Goal: Use online tool/utility: Utilize a website feature to perform a specific function

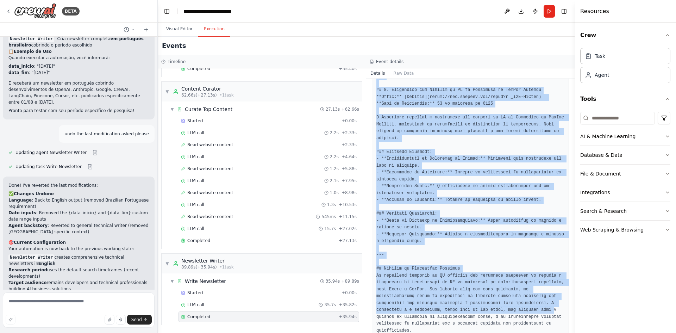
scroll to position [957, 0]
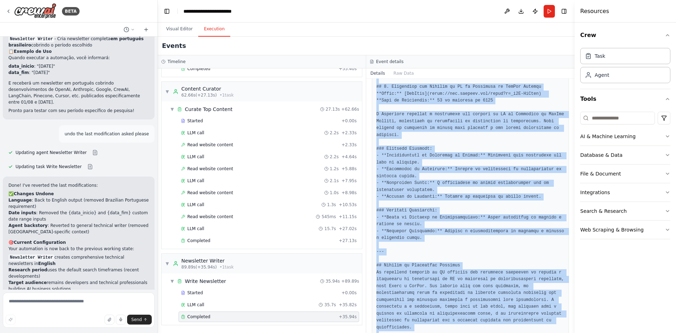
drag, startPoint x: 425, startPoint y: 183, endPoint x: 427, endPoint y: 311, distance: 127.8
copy pre "```markdown # Newsletter de Inovações em IA - Edição de Setembro 2025 Bem-vindo…"
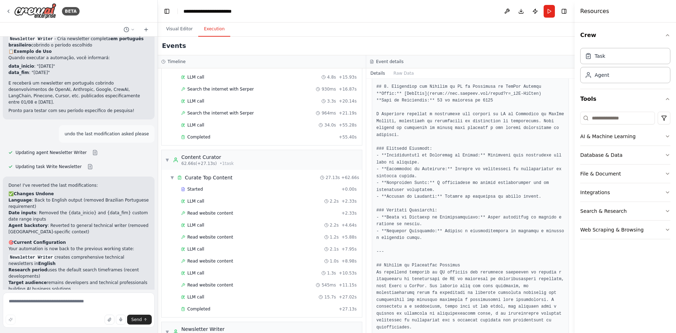
scroll to position [0, 0]
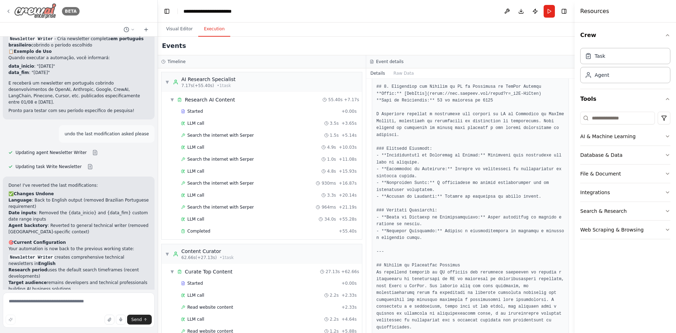
click at [8, 9] on icon at bounding box center [9, 11] width 6 height 6
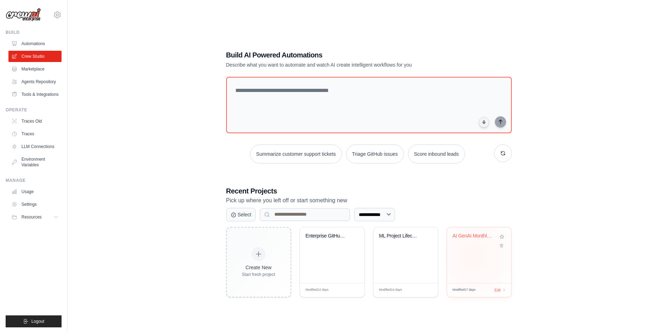
click at [474, 256] on div "AI GenAI Monthly Newsletter" at bounding box center [479, 255] width 64 height 56
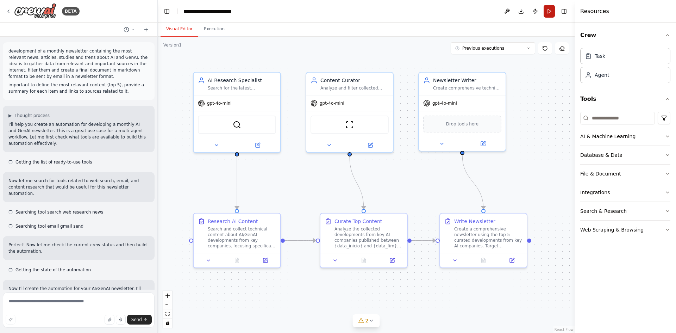
scroll to position [3284, 0]
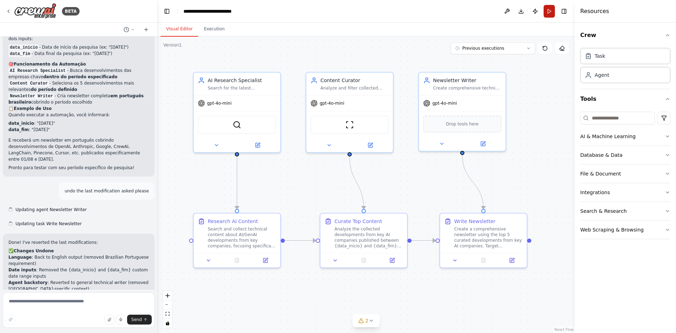
click at [549, 11] on button "Run" at bounding box center [548, 11] width 11 height 13
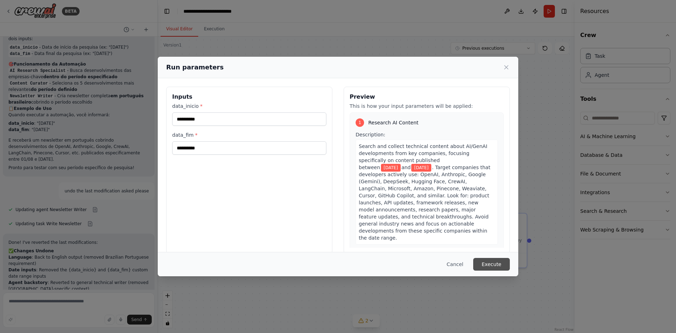
click at [494, 263] on button "Execute" at bounding box center [491, 264] width 37 height 13
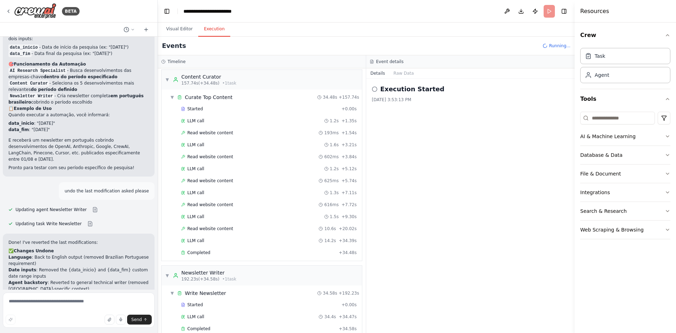
scroll to position [1287, 0]
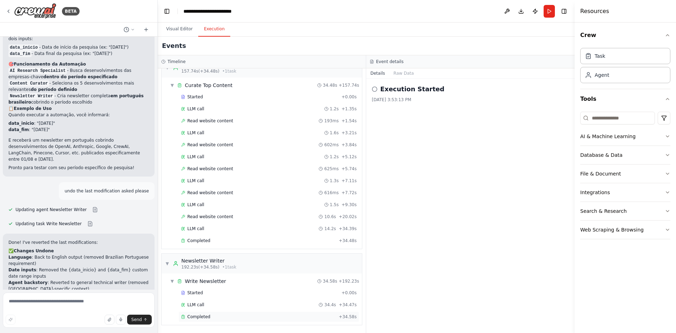
click at [201, 317] on span "Completed" at bounding box center [198, 317] width 23 height 6
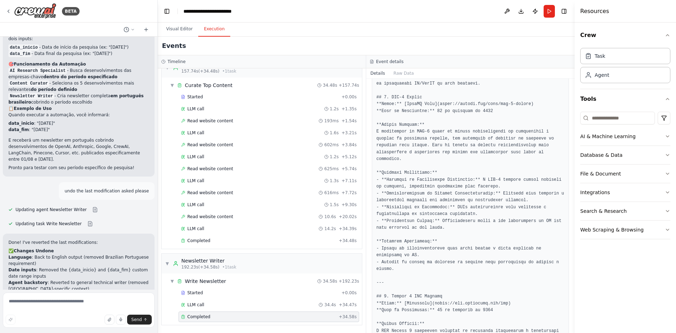
scroll to position [176, 0]
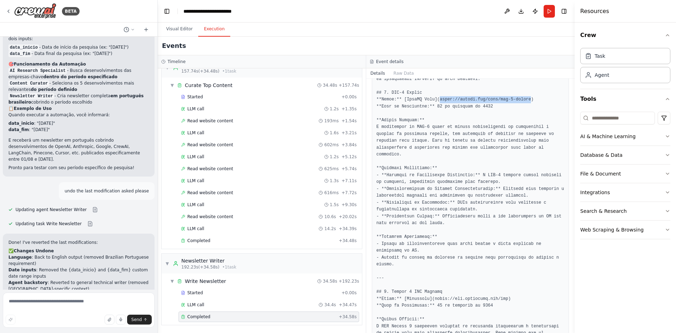
drag, startPoint x: 517, startPoint y: 98, endPoint x: 434, endPoint y: 101, distance: 83.1
copy pre "https://openai.com/blog/gpt-5-launch"
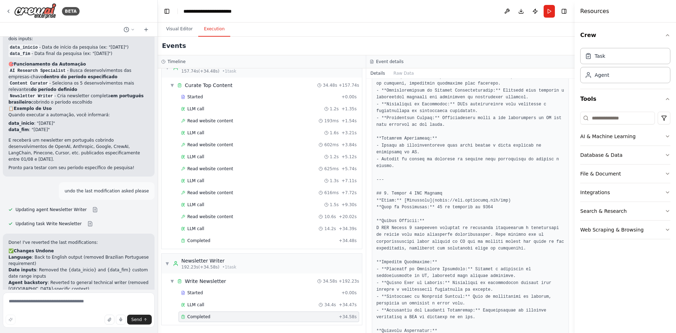
scroll to position [282, 0]
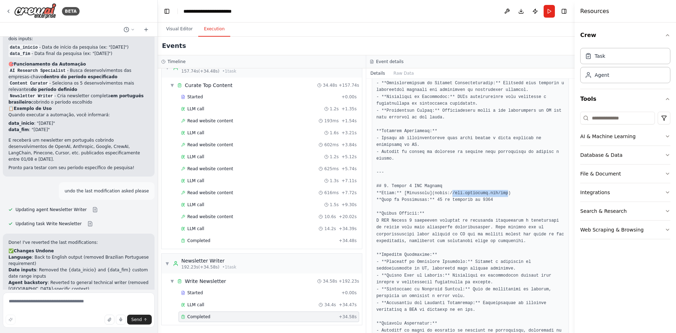
drag, startPoint x: 497, startPoint y: 187, endPoint x: 447, endPoint y: 186, distance: 50.0
copy pre "/www.anthropic.com/api"
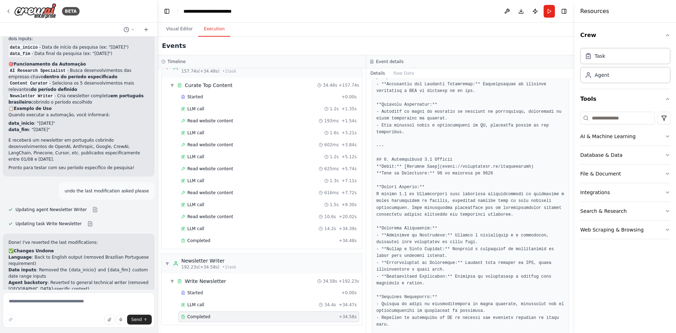
scroll to position [528, 0]
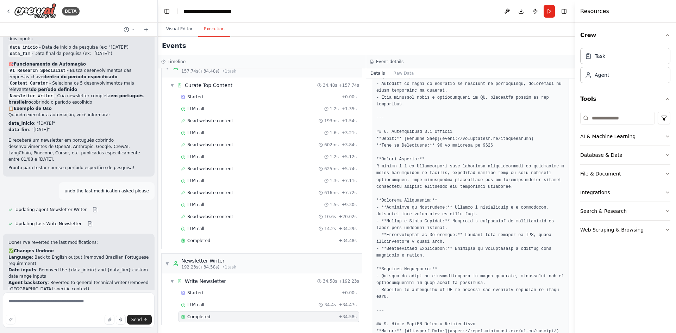
click at [495, 129] on pre at bounding box center [470, 252] width 188 height 1139
click at [493, 131] on pre at bounding box center [470, 252] width 188 height 1139
click at [497, 132] on pre at bounding box center [470, 252] width 188 height 1139
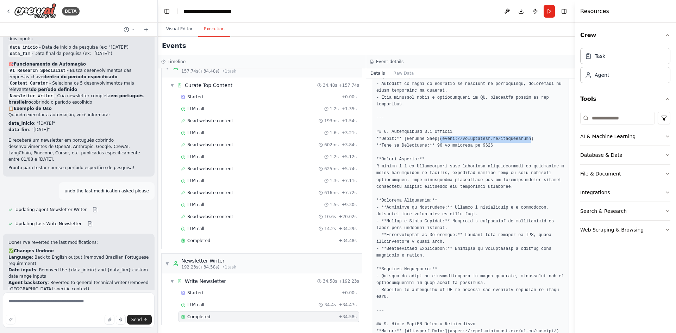
drag, startPoint x: 517, startPoint y: 131, endPoint x: 435, endPoint y: 132, distance: 82.0
click at [435, 132] on pre at bounding box center [470, 252] width 188 height 1139
copy pre "(https://huggingface.co/transformers"
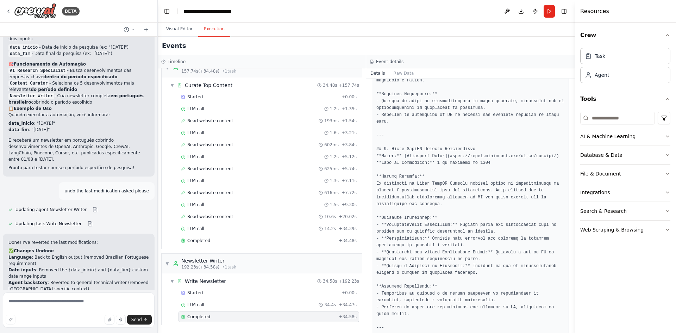
scroll to position [809, 0]
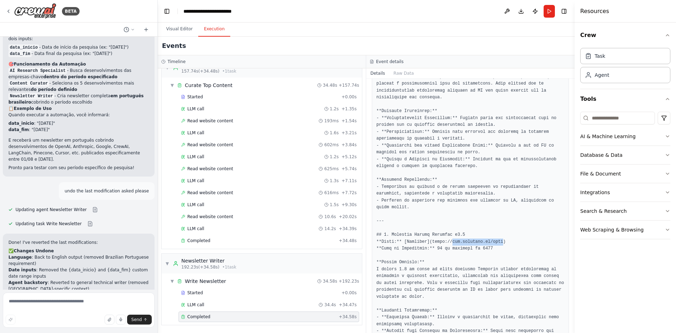
drag, startPoint x: 492, startPoint y: 227, endPoint x: 445, endPoint y: 228, distance: 46.5
copy pre "www.pinecone.io/blog"
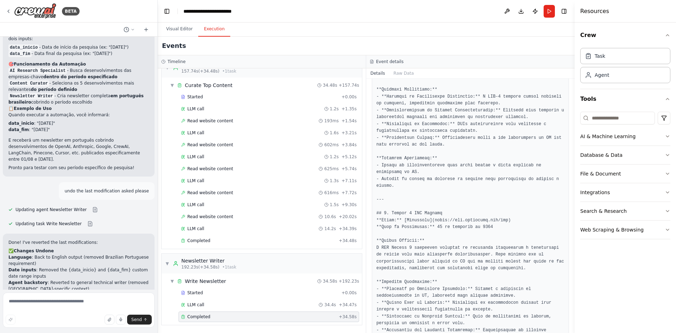
scroll to position [0, 0]
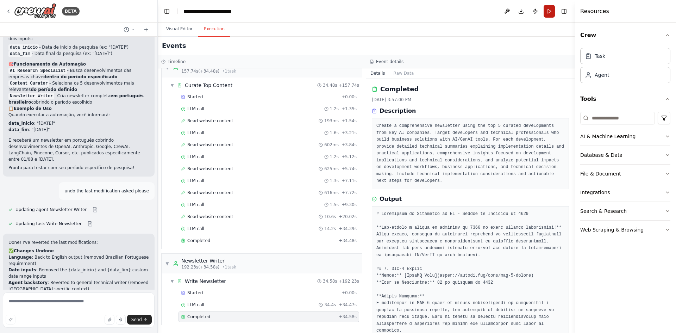
click at [551, 12] on button "Run" at bounding box center [548, 11] width 11 height 13
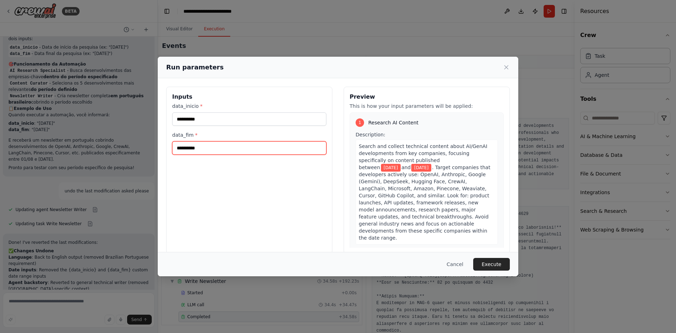
click at [227, 146] on input "**********" at bounding box center [249, 147] width 154 height 13
type input "**********"
click at [495, 263] on button "Execute" at bounding box center [491, 264] width 37 height 13
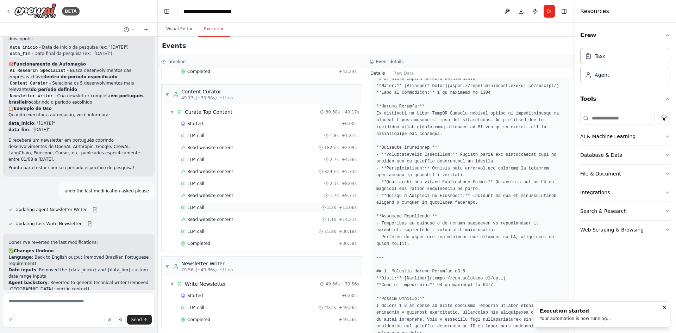
scroll to position [162, 0]
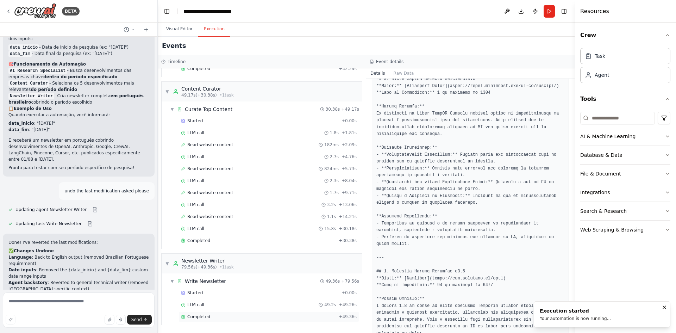
click at [193, 316] on span "Completed" at bounding box center [198, 317] width 23 height 6
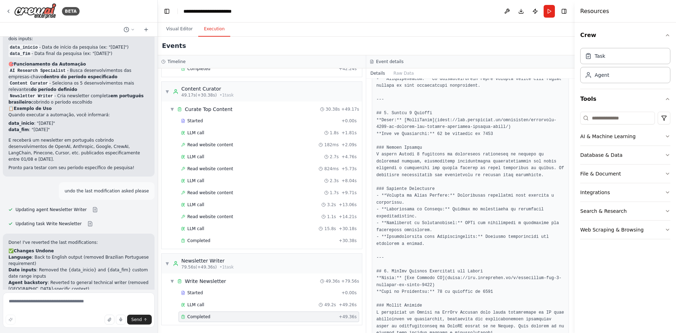
scroll to position [491, 0]
drag, startPoint x: 485, startPoint y: 121, endPoint x: 431, endPoint y: 116, distance: 53.7
click at [431, 116] on pre at bounding box center [470, 209] width 188 height 981
copy pre "https://www.smartsight.in/technology/september-2025-ai-roundup-the-stories-ever…"
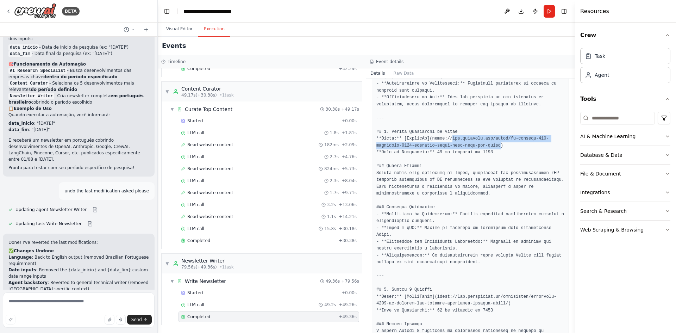
drag, startPoint x: 466, startPoint y: 145, endPoint x: 446, endPoint y: 137, distance: 21.8
copy pre "www.linkedin.com/pulse/ai-updates-115-september-2025-muhammad-maruf-ibne-wali-m…"
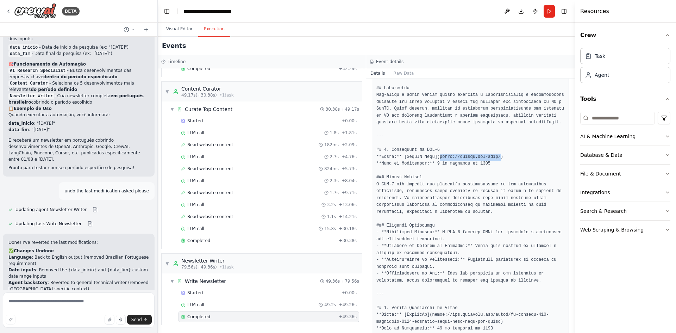
drag, startPoint x: 488, startPoint y: 157, endPoint x: 434, endPoint y: 158, distance: 54.2
copy pre "https://openai.com/news/"
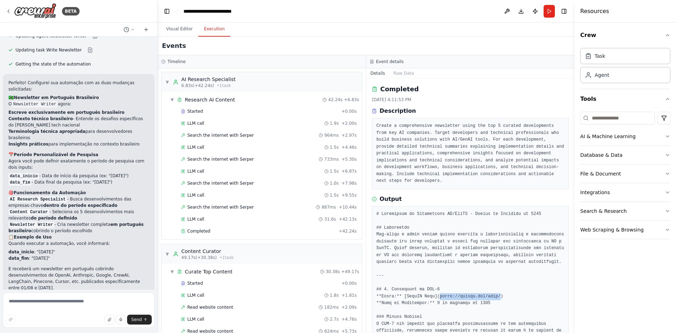
scroll to position [3038, 0]
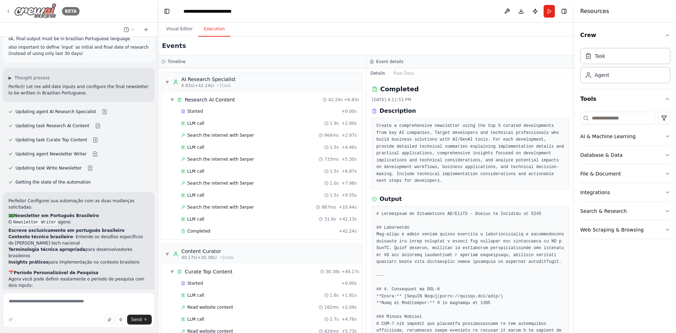
click at [10, 7] on div "BETA" at bounding box center [43, 11] width 74 height 16
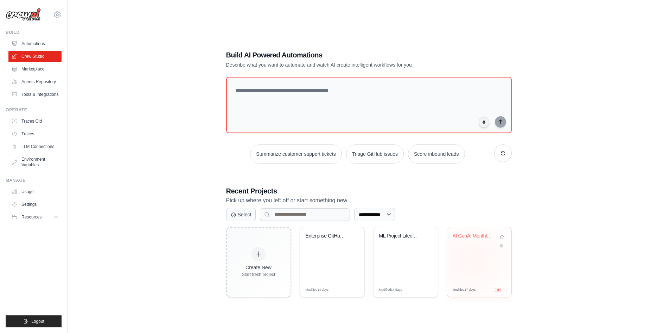
click at [472, 260] on div "AI GenAI Monthly Newsletter" at bounding box center [479, 255] width 64 height 56
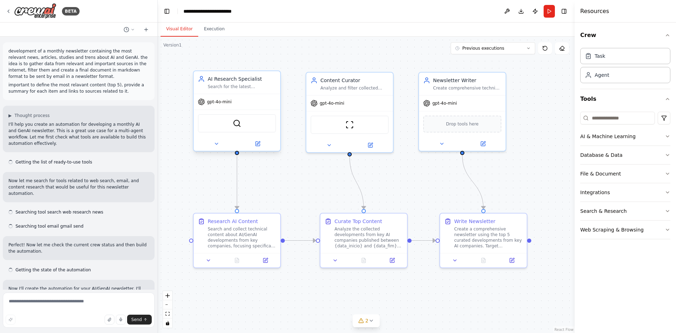
scroll to position [3284, 0]
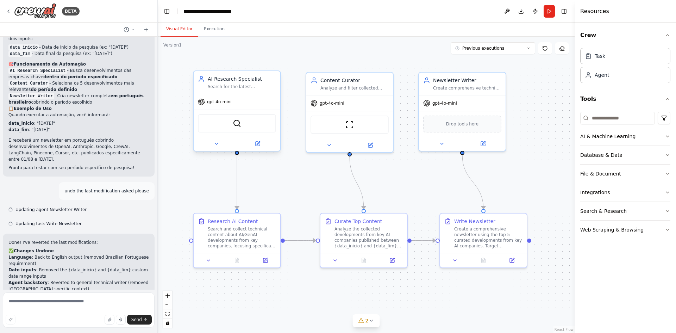
click at [216, 102] on span "gpt-4o-mini" at bounding box center [219, 102] width 25 height 6
click at [214, 146] on button at bounding box center [216, 143] width 40 height 8
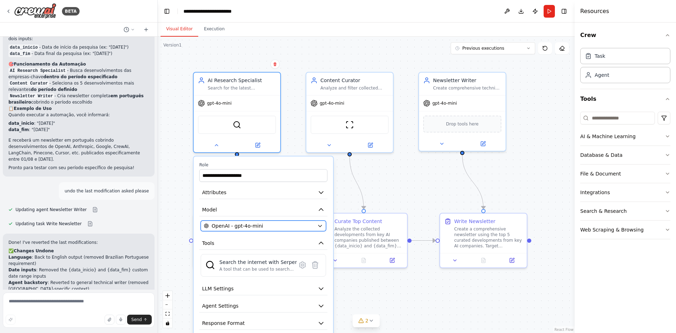
click at [297, 226] on div "OpenAI - gpt-4o-mini" at bounding box center [259, 225] width 110 height 7
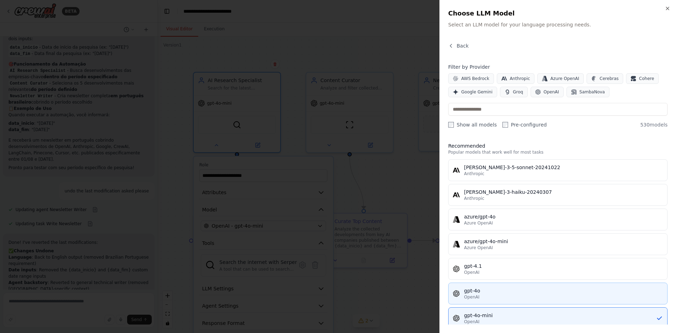
click at [491, 294] on div "OpenAI" at bounding box center [563, 297] width 199 height 6
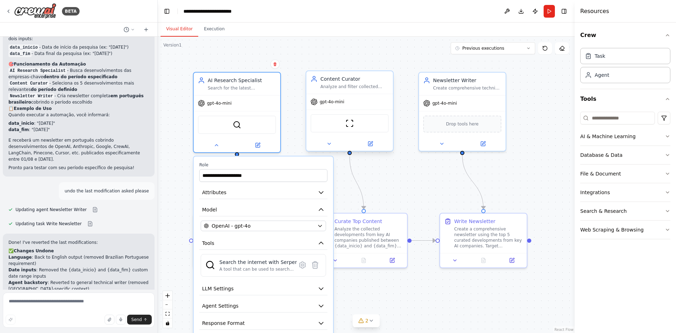
click at [337, 103] on span "gpt-4o-mini" at bounding box center [332, 102] width 25 height 6
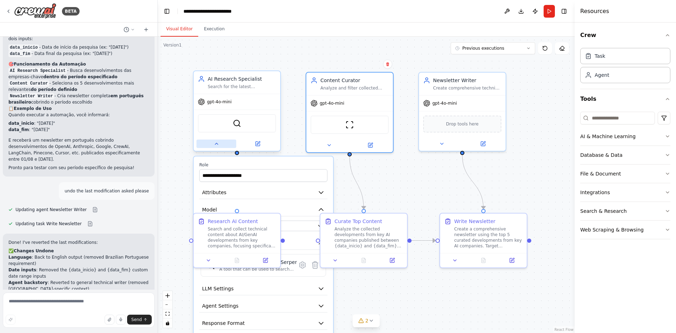
click at [214, 145] on icon at bounding box center [217, 144] width 6 height 6
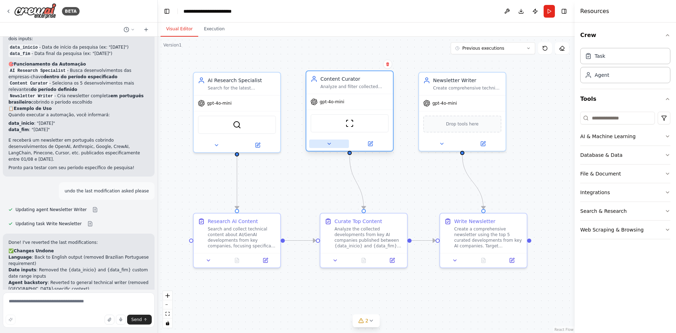
click at [325, 144] on button at bounding box center [329, 143] width 40 height 8
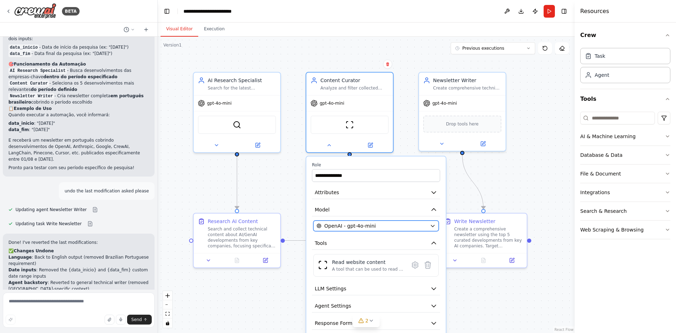
click at [392, 228] on div "OpenAI - gpt-4o-mini" at bounding box center [371, 225] width 110 height 7
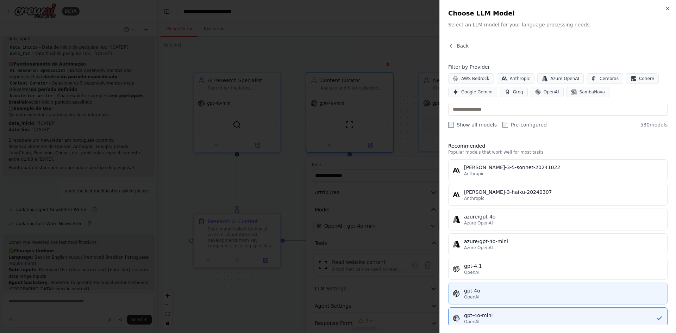
click at [480, 293] on div "gpt-4o" at bounding box center [563, 290] width 199 height 7
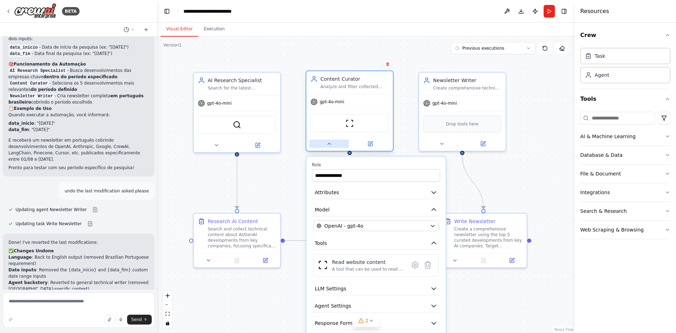
click at [327, 144] on icon at bounding box center [329, 144] width 6 height 6
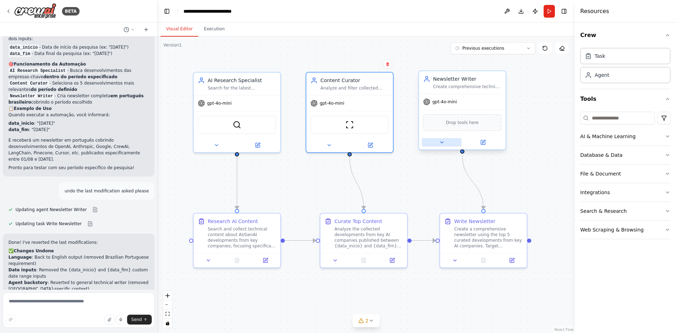
click at [442, 140] on icon at bounding box center [442, 142] width 6 height 6
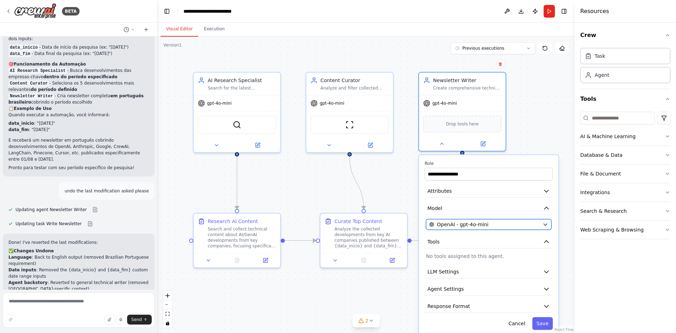
click at [481, 225] on span "OpenAI - gpt-4o-mini" at bounding box center [462, 224] width 51 height 7
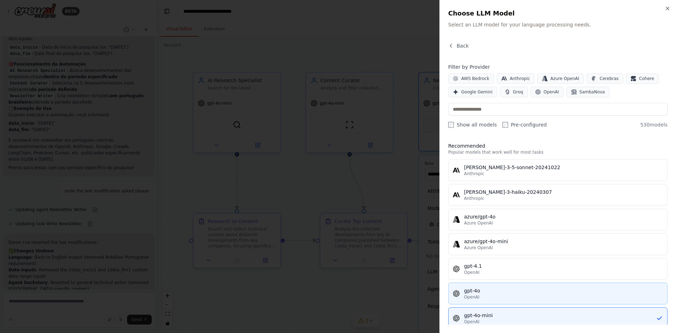
click at [488, 290] on div "gpt-4o" at bounding box center [563, 290] width 199 height 7
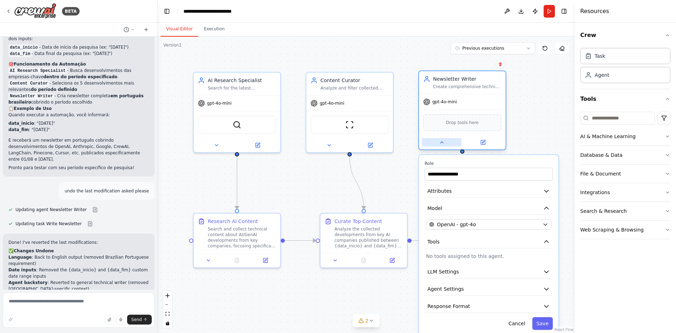
click at [440, 145] on icon at bounding box center [442, 142] width 6 height 6
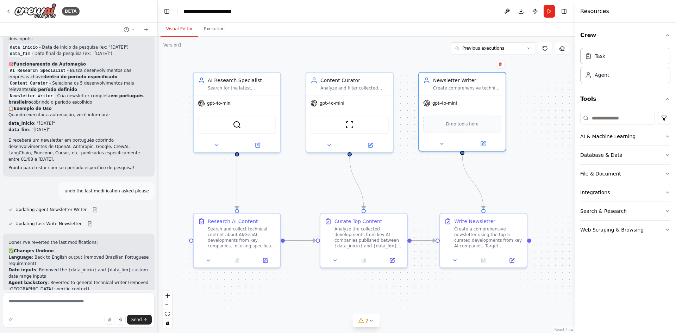
click at [546, 210] on div ".deletable-edge-delete-btn { width: 20px; height: 20px; border: 0px solid #ffff…" at bounding box center [366, 185] width 417 height 296
click at [549, 10] on button "Run" at bounding box center [548, 11] width 11 height 13
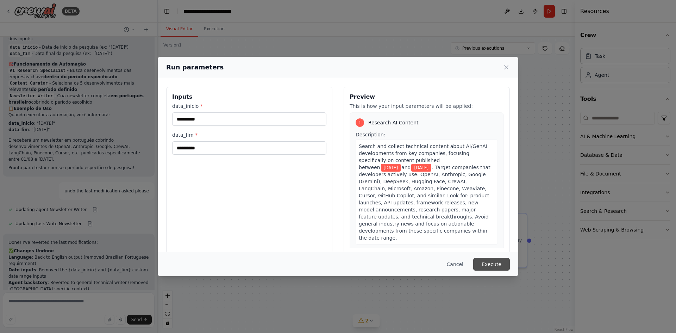
click at [500, 267] on button "Execute" at bounding box center [491, 264] width 37 height 13
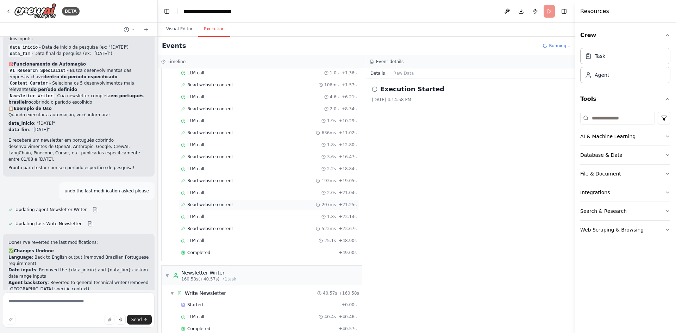
scroll to position [1335, 0]
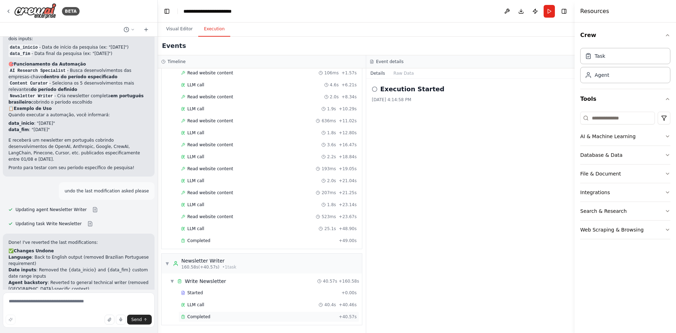
click at [191, 315] on span "Completed" at bounding box center [198, 317] width 23 height 6
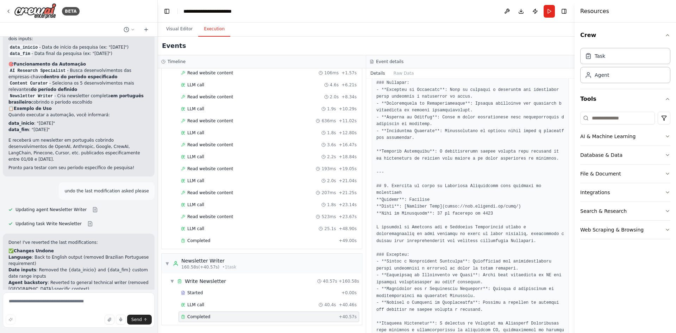
scroll to position [853, 0]
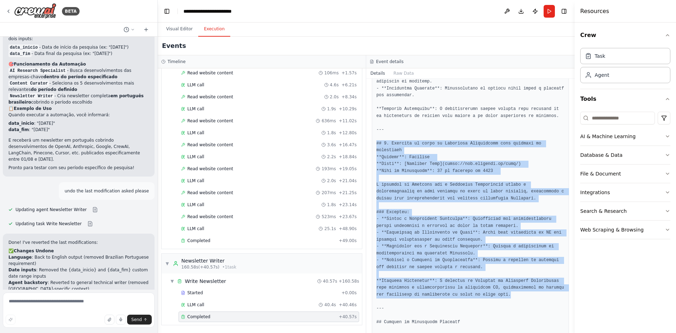
drag, startPoint x: 492, startPoint y: 266, endPoint x: 375, endPoint y: 122, distance: 185.9
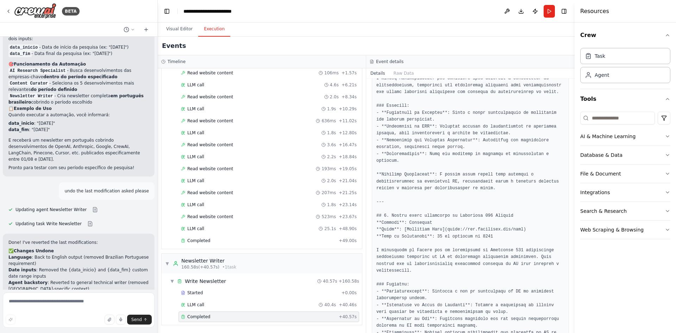
scroll to position [395, 0]
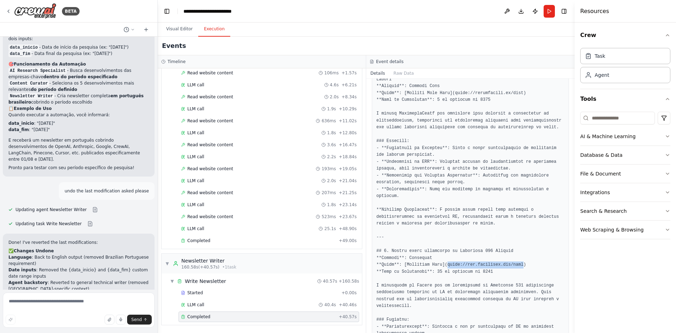
drag, startPoint x: 511, startPoint y: 250, endPoint x: 442, endPoint y: 251, distance: 69.0
copy pre "[URL][DOMAIN_NAME]"
